Goal: Information Seeking & Learning: Learn about a topic

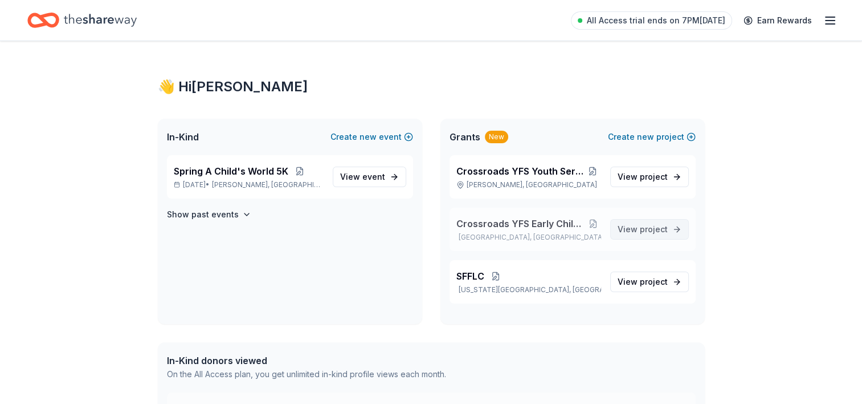
click at [645, 228] on span "project" at bounding box center [654, 229] width 28 height 10
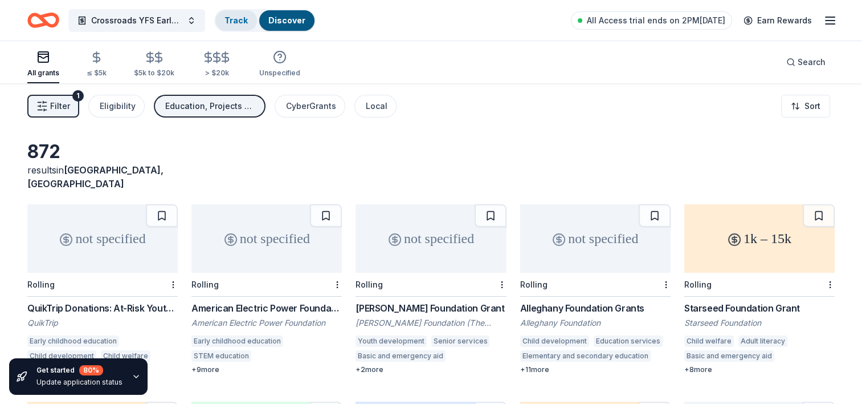
click at [228, 21] on link "Track" at bounding box center [236, 20] width 23 height 10
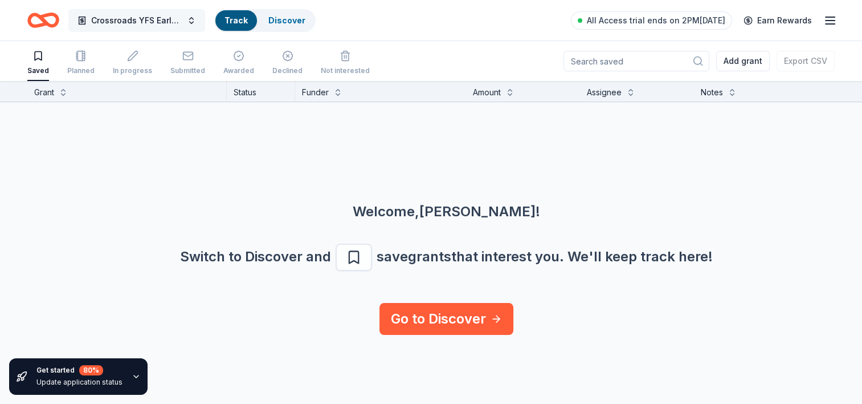
click at [184, 15] on button "Crossroads YFS Early Childhood Program" at bounding box center [136, 20] width 137 height 23
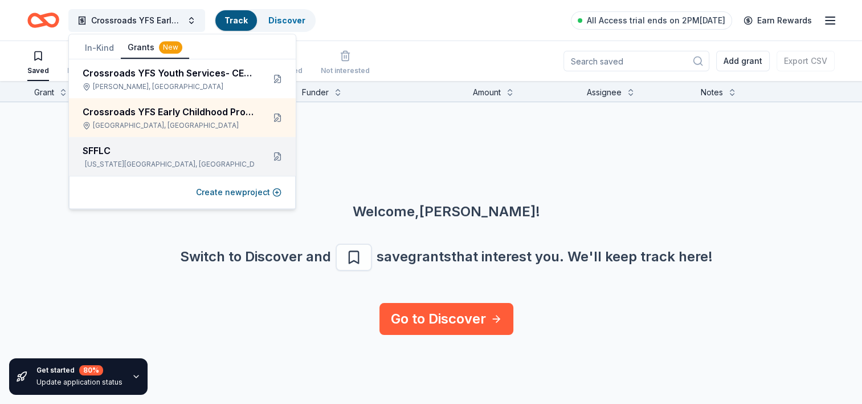
click at [136, 139] on div "SFFLC Oklahoma City, OK" at bounding box center [182, 156] width 227 height 39
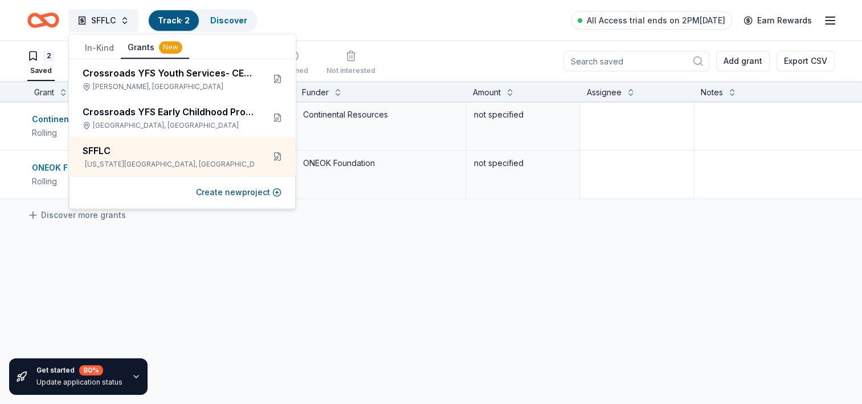
click at [398, 228] on div "Discover more grants" at bounding box center [446, 215] width 893 height 32
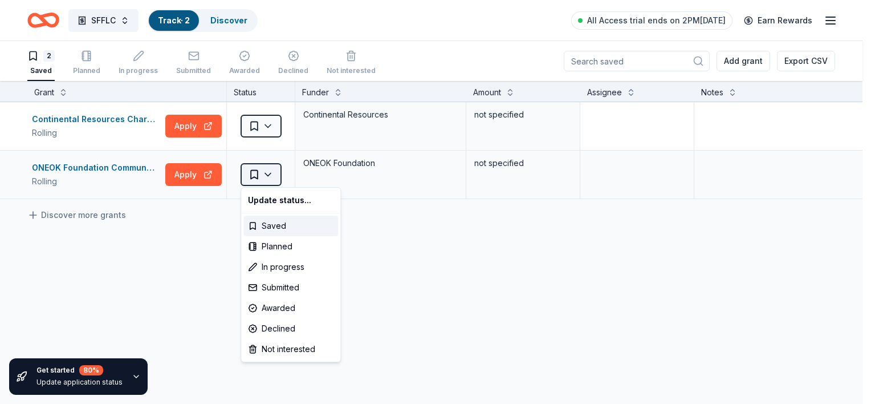
click at [265, 172] on html "SFFLC Track · 2 Discover All Access trial ends on 2PM, 10/6 Earn Rewards 2 Save…" at bounding box center [435, 202] width 871 height 404
click at [288, 266] on div "In progress" at bounding box center [290, 266] width 95 height 21
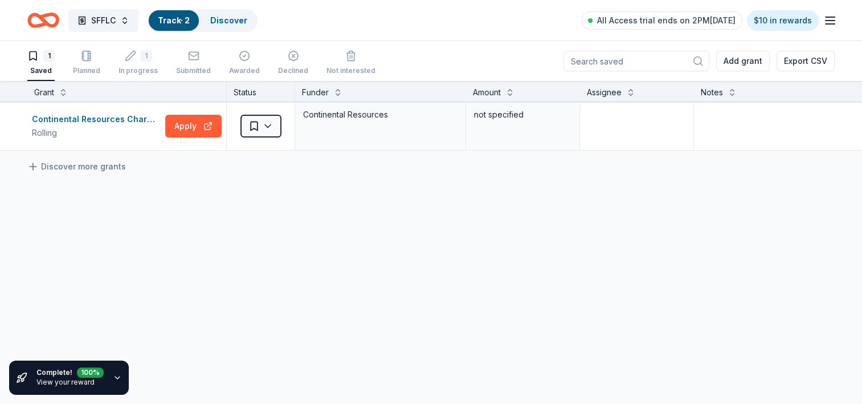
click at [116, 380] on icon "button" at bounding box center [117, 377] width 9 height 9
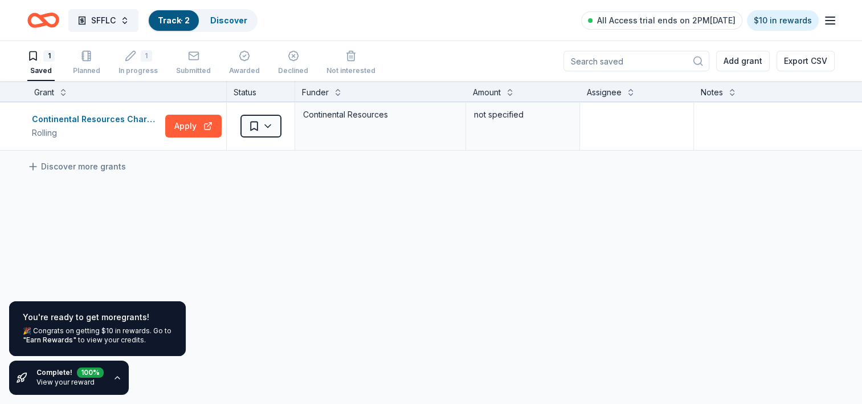
click at [312, 239] on div "Continental Resources Charitable Donation: Health Rolling Apply Saved Continent…" at bounding box center [446, 233] width 893 height 263
click at [267, 128] on html "SFFLC Track · 2 Discover All Access trial ends on 2PM, 10/6 $10 in rewards 1 Sa…" at bounding box center [431, 202] width 862 height 404
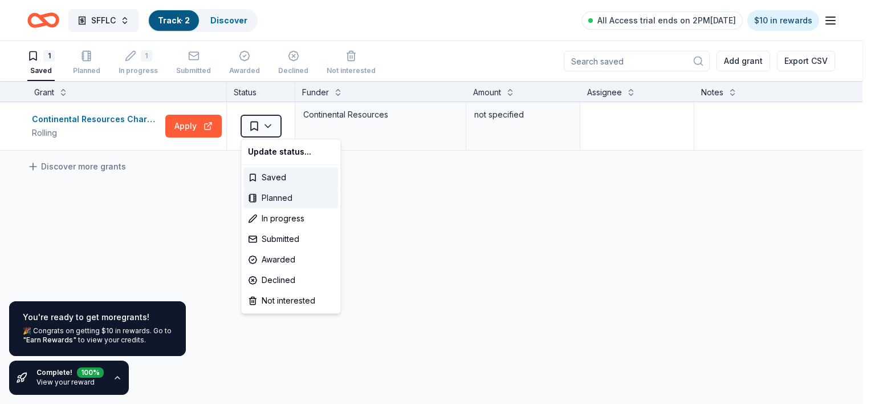
click at [278, 205] on div "Planned" at bounding box center [290, 198] width 95 height 21
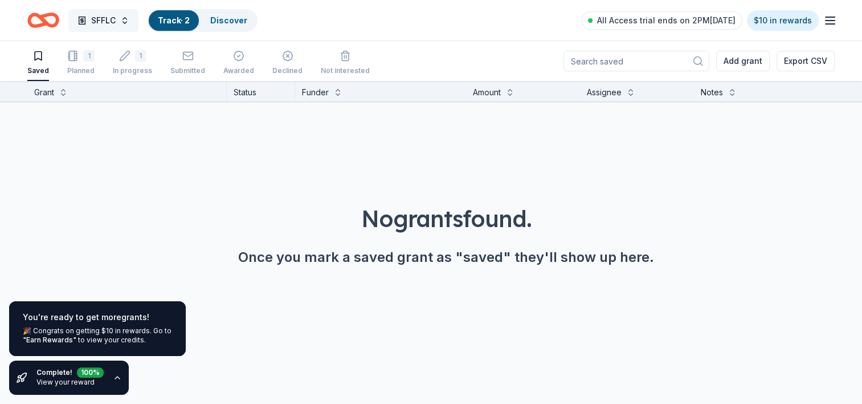
click at [121, 23] on button "SFFLC" at bounding box center [103, 20] width 70 height 23
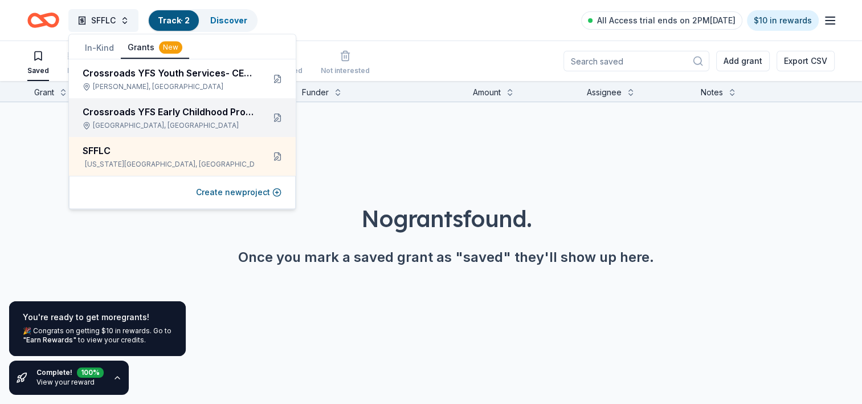
click at [119, 125] on div "Lawton, OK" at bounding box center [169, 125] width 172 height 9
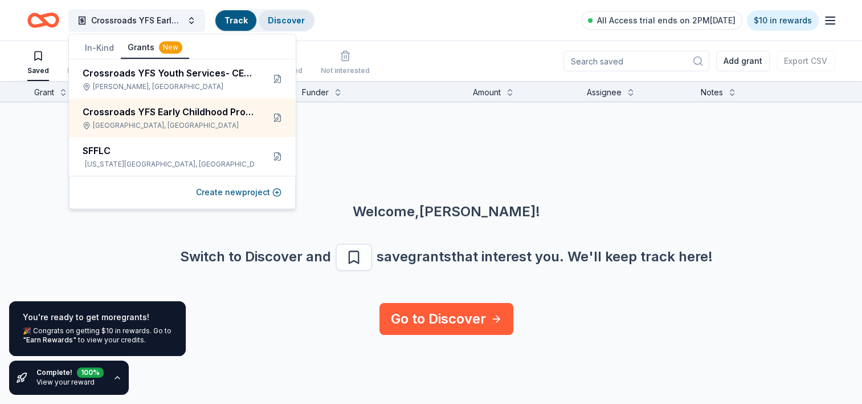
click at [290, 15] on link "Discover" at bounding box center [286, 20] width 37 height 10
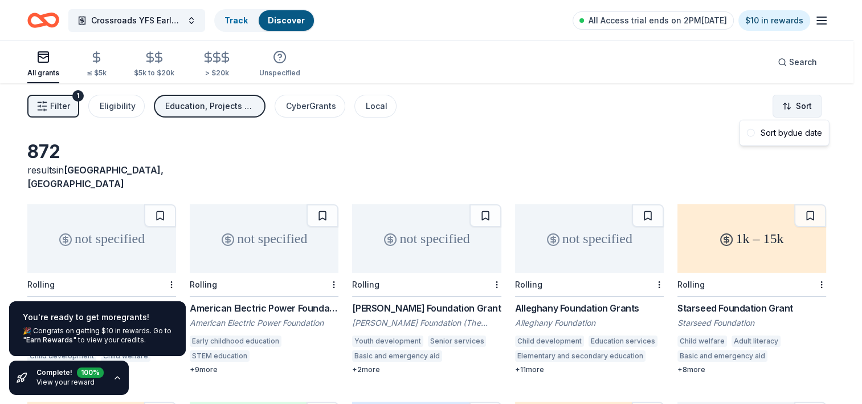
click at [789, 103] on html "Crossroads YFS Early Childhood Program Track Discover All Access trial ends on …" at bounding box center [431, 202] width 862 height 404
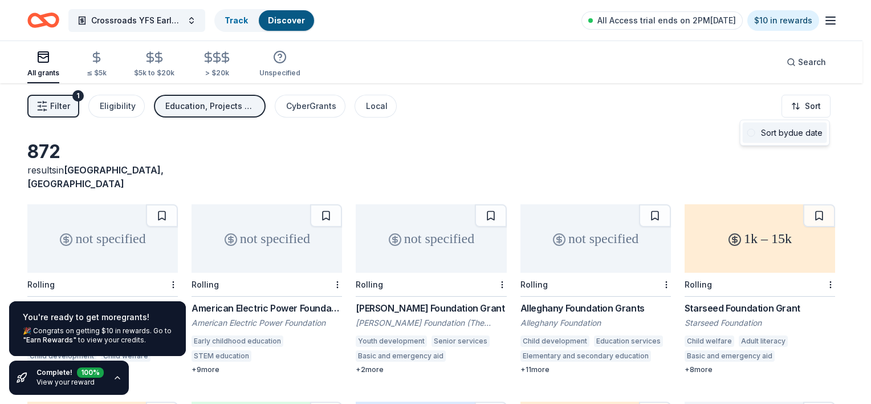
click at [752, 133] on span at bounding box center [751, 133] width 8 height 8
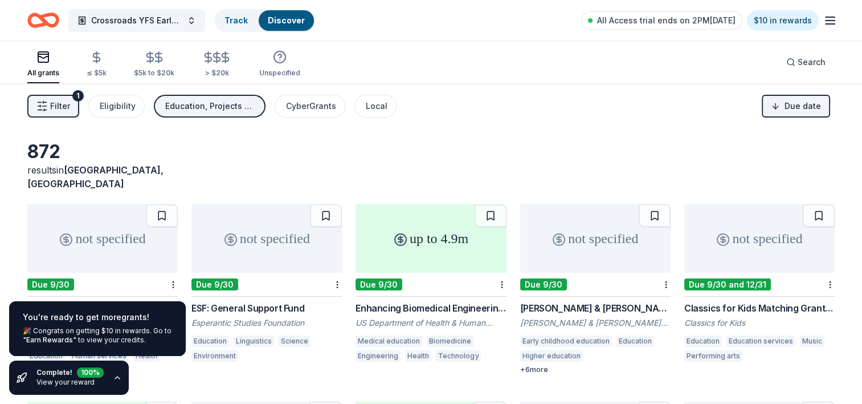
click at [290, 144] on div "872 results in Lawton, OK" at bounding box center [431, 165] width 808 height 50
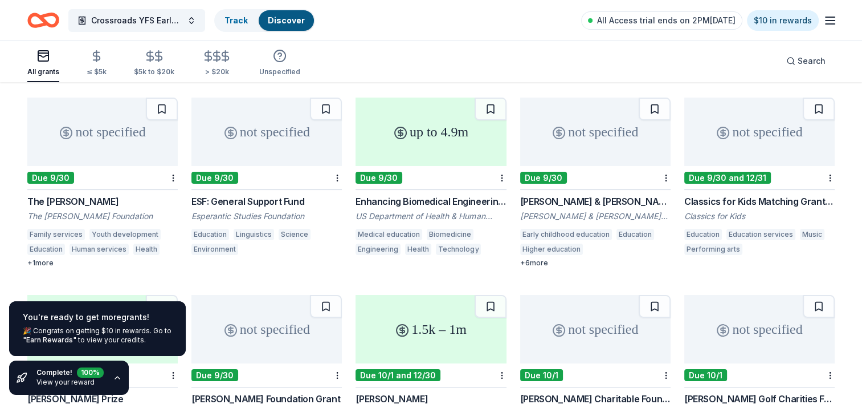
scroll to position [114, 0]
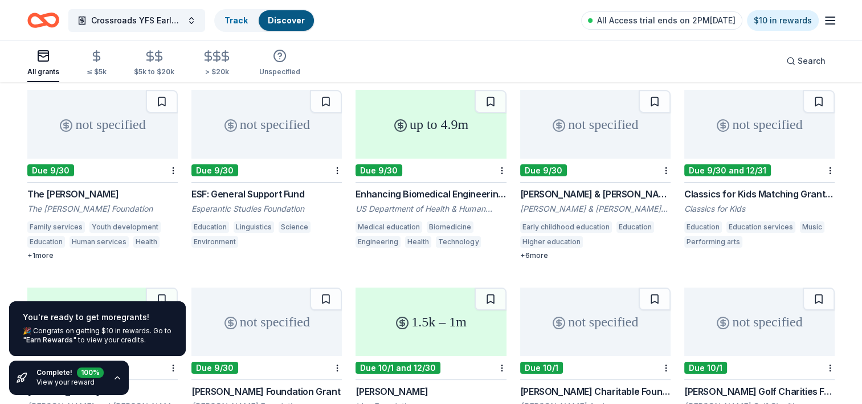
click at [109, 117] on div "not specified" at bounding box center [102, 124] width 150 height 68
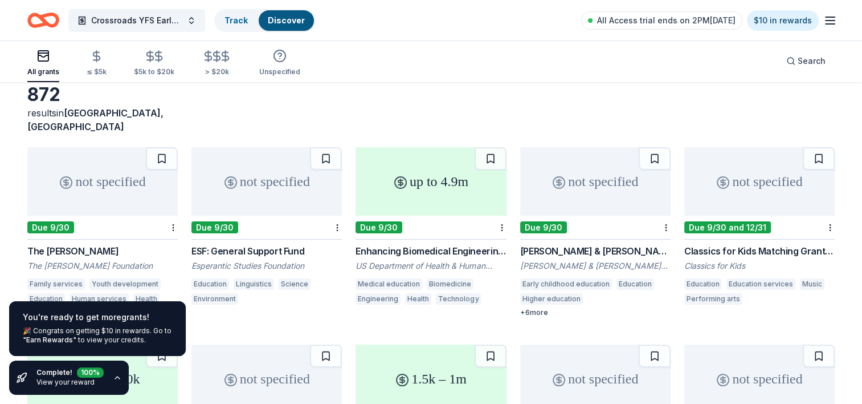
click at [283, 167] on div "not specified" at bounding box center [267, 181] width 150 height 68
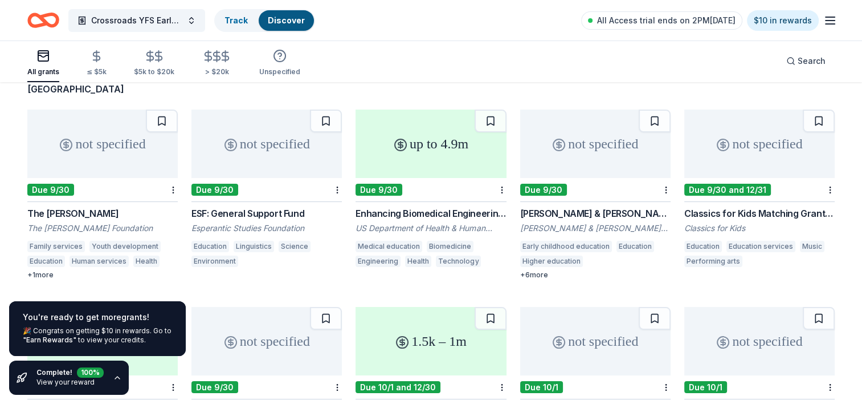
scroll to position [114, 0]
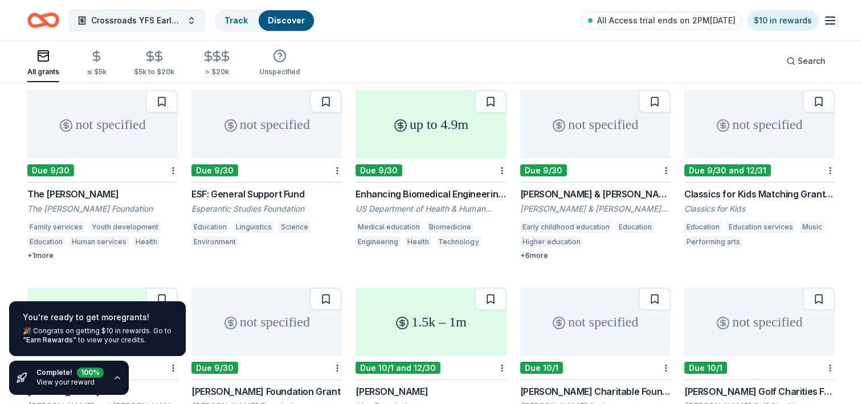
click at [772, 116] on div "not specified" at bounding box center [760, 124] width 150 height 68
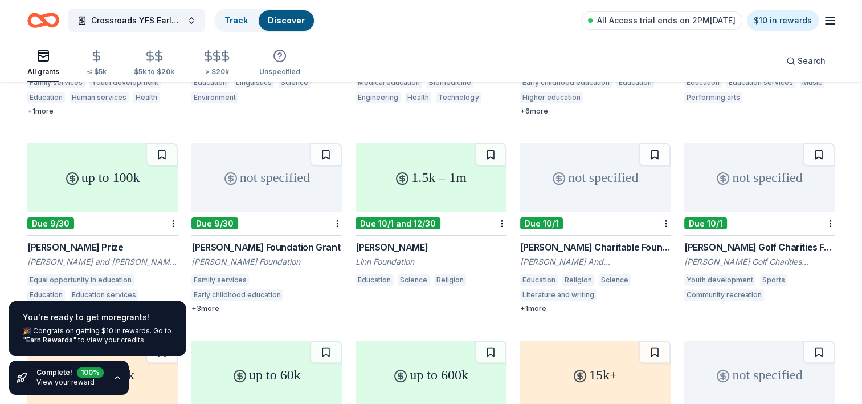
scroll to position [285, 0]
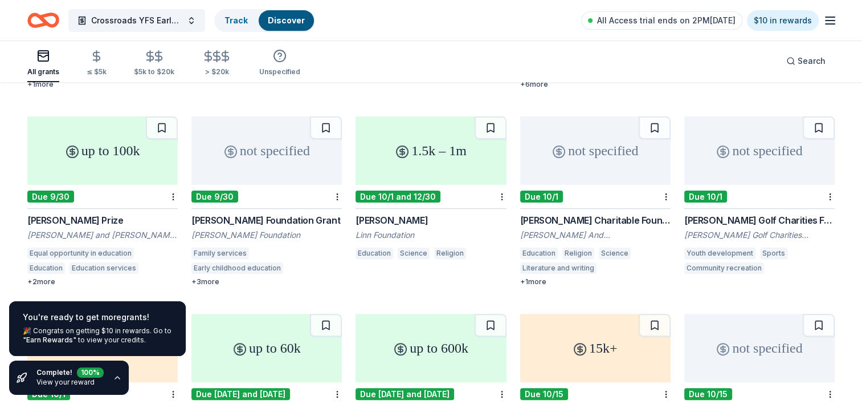
click at [101, 145] on div "up to 100k" at bounding box center [102, 150] width 150 height 68
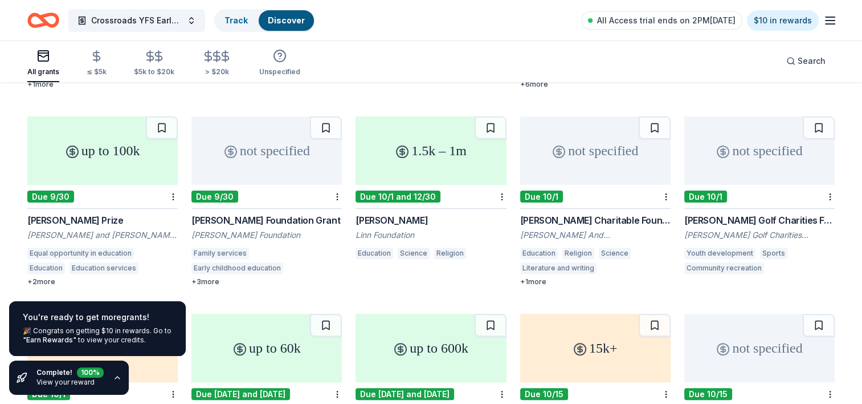
click at [218, 135] on div "not specified" at bounding box center [267, 150] width 150 height 68
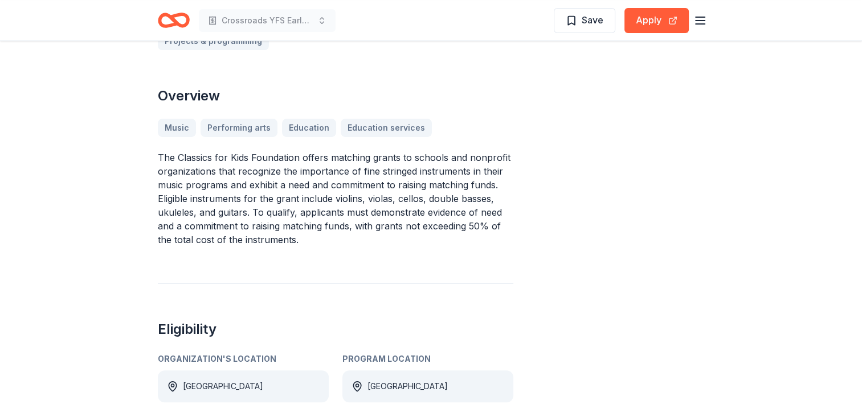
scroll to position [285, 0]
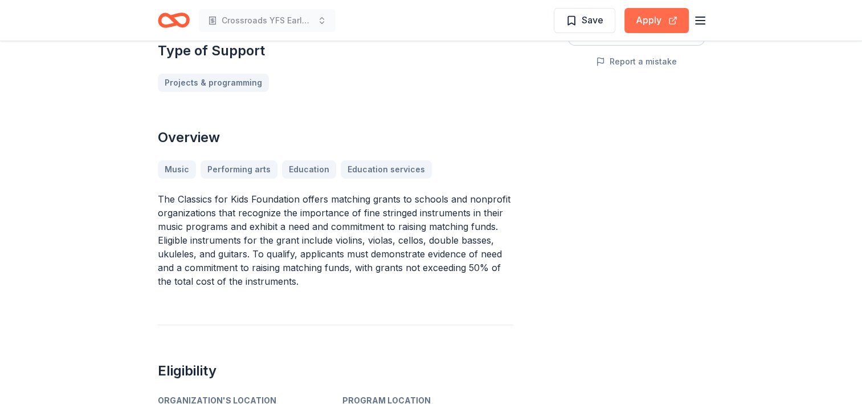
click at [665, 26] on button "Apply" at bounding box center [657, 20] width 64 height 25
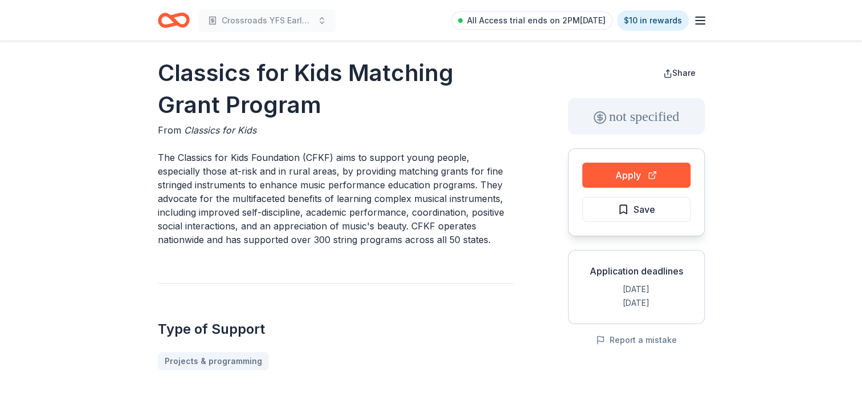
scroll to position [0, 0]
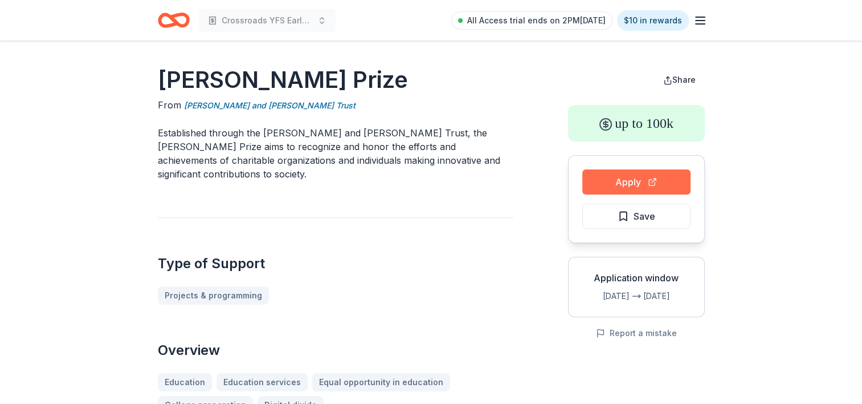
click at [628, 180] on button "Apply" at bounding box center [637, 181] width 108 height 25
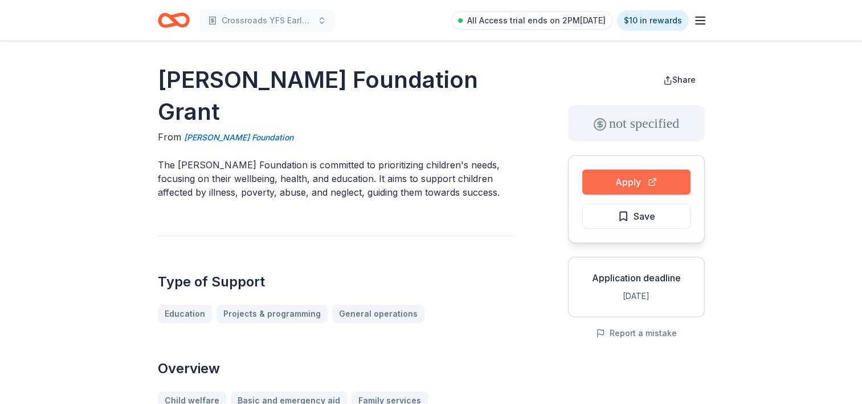
click at [624, 188] on button "Apply" at bounding box center [637, 181] width 108 height 25
